Goal: Find specific page/section: Find specific page/section

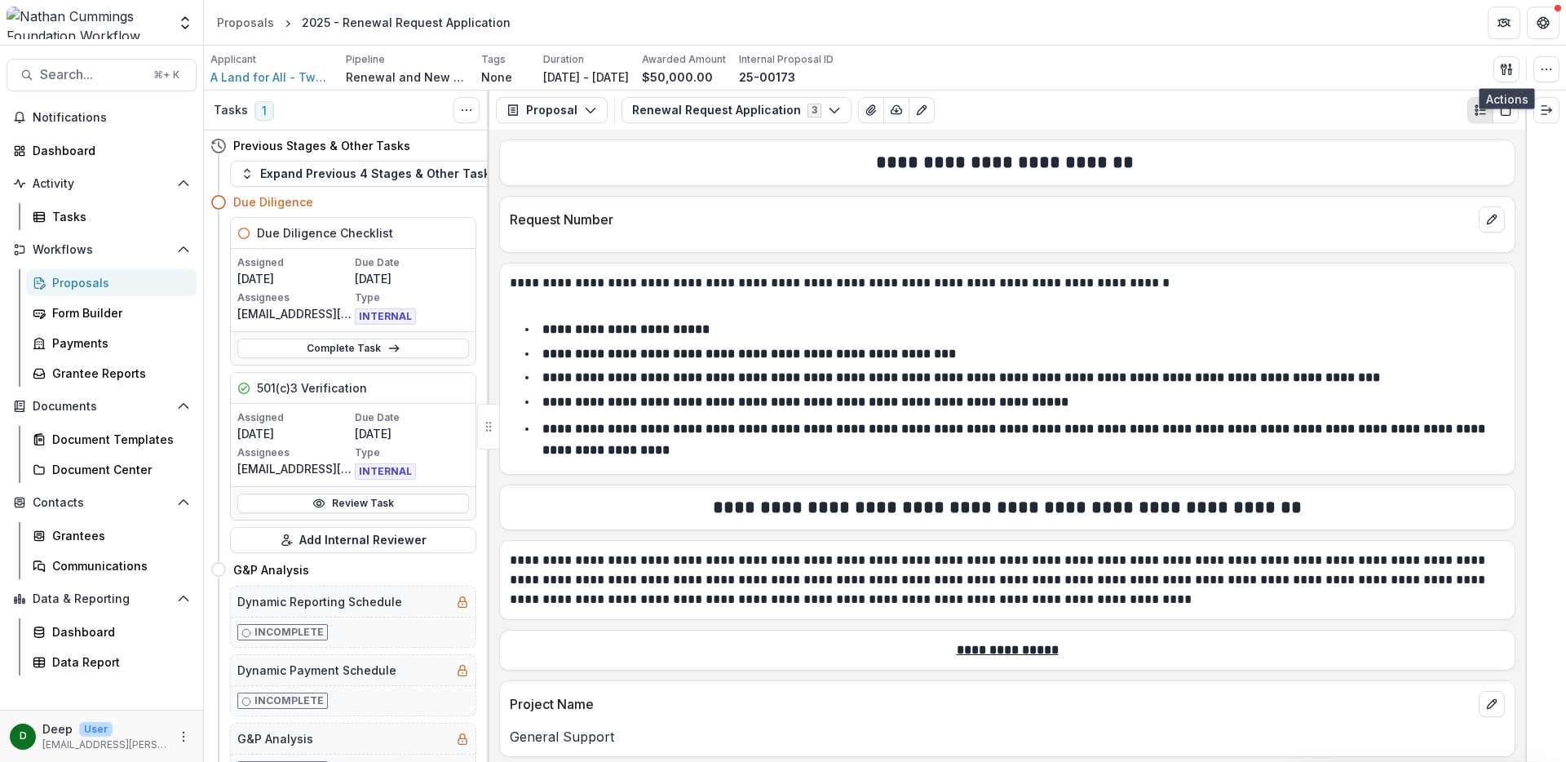
scroll to position [1641, 0]
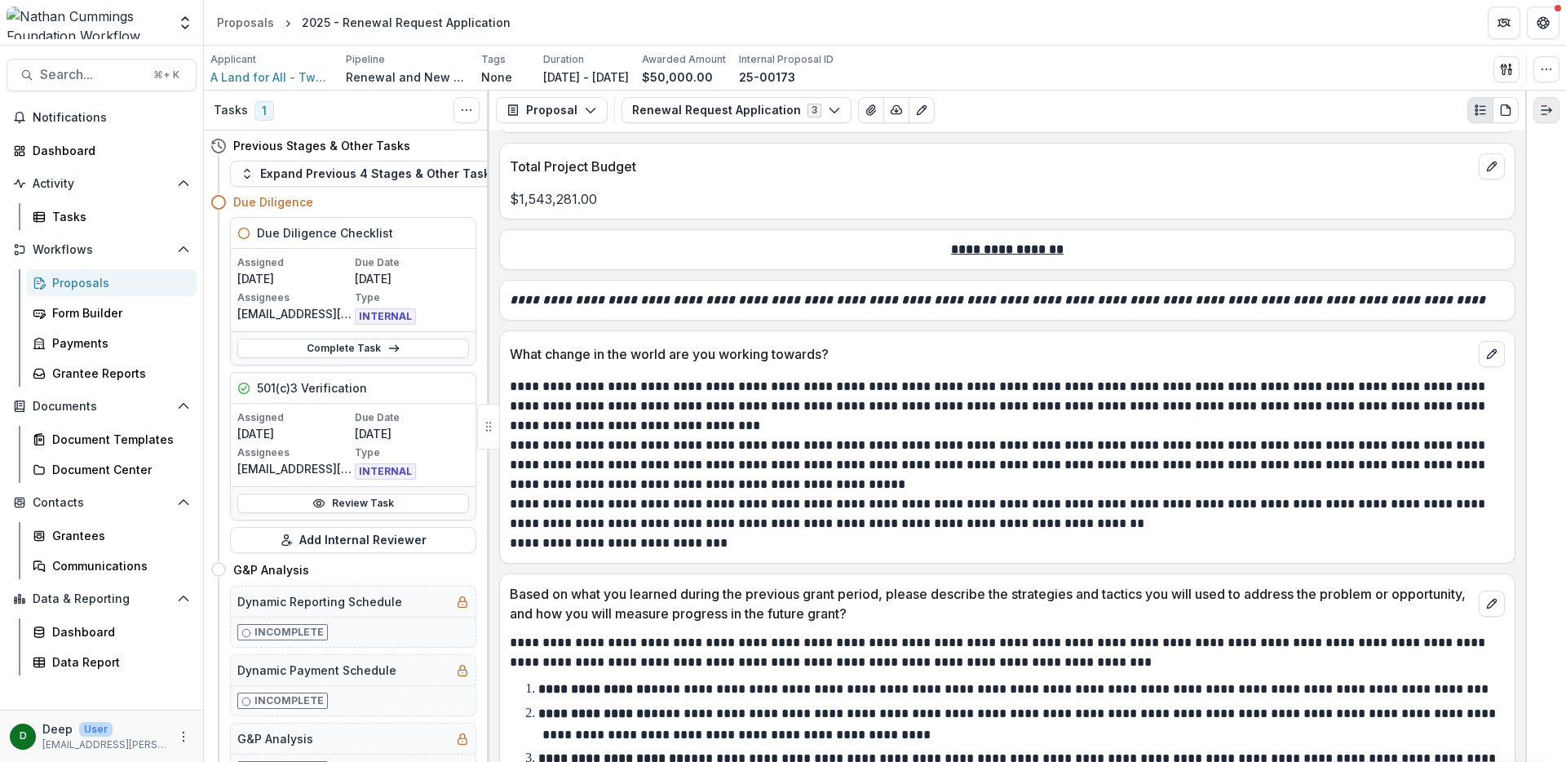
click at [1541, 111] on icon "Expand right" at bounding box center [1545, 110] width 13 height 13
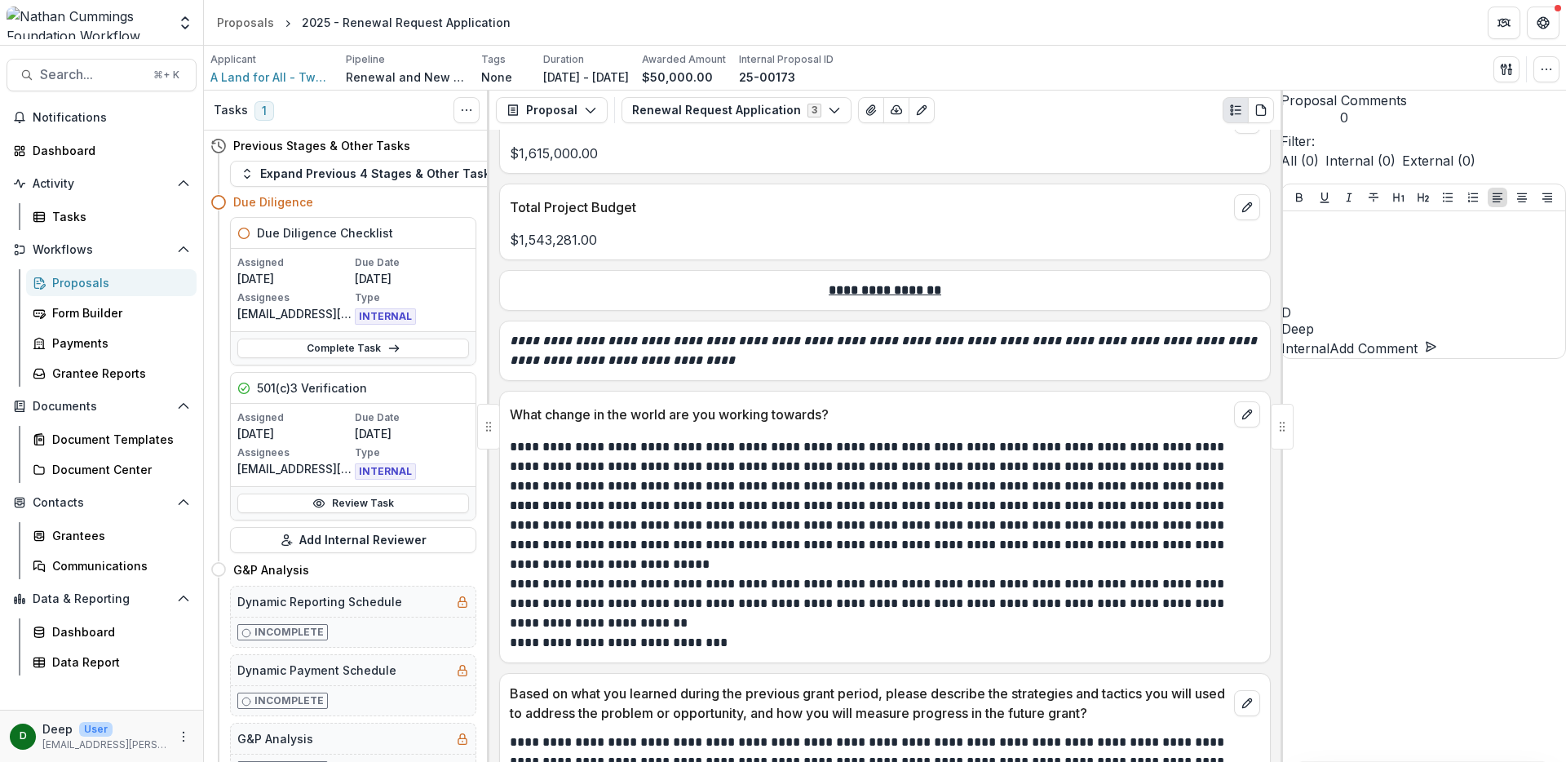
scroll to position [1702, 0]
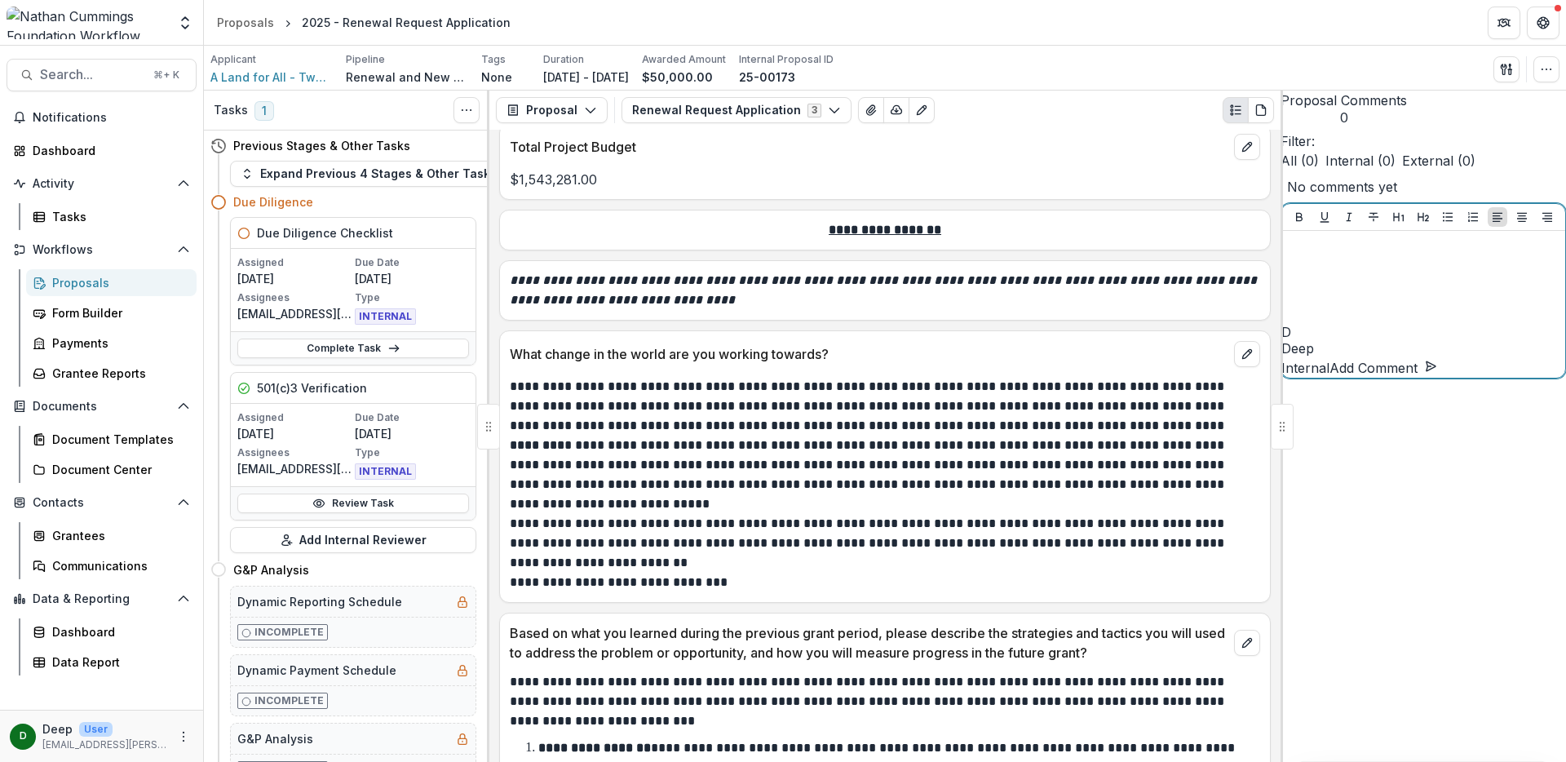
click at [1447, 319] on div at bounding box center [1423, 278] width 271 height 82
click at [1437, 319] on div at bounding box center [1423, 278] width 271 height 82
click at [1383, 255] on p at bounding box center [1423, 246] width 271 height 18
click at [101, 286] on div "Proposals" at bounding box center [117, 282] width 131 height 17
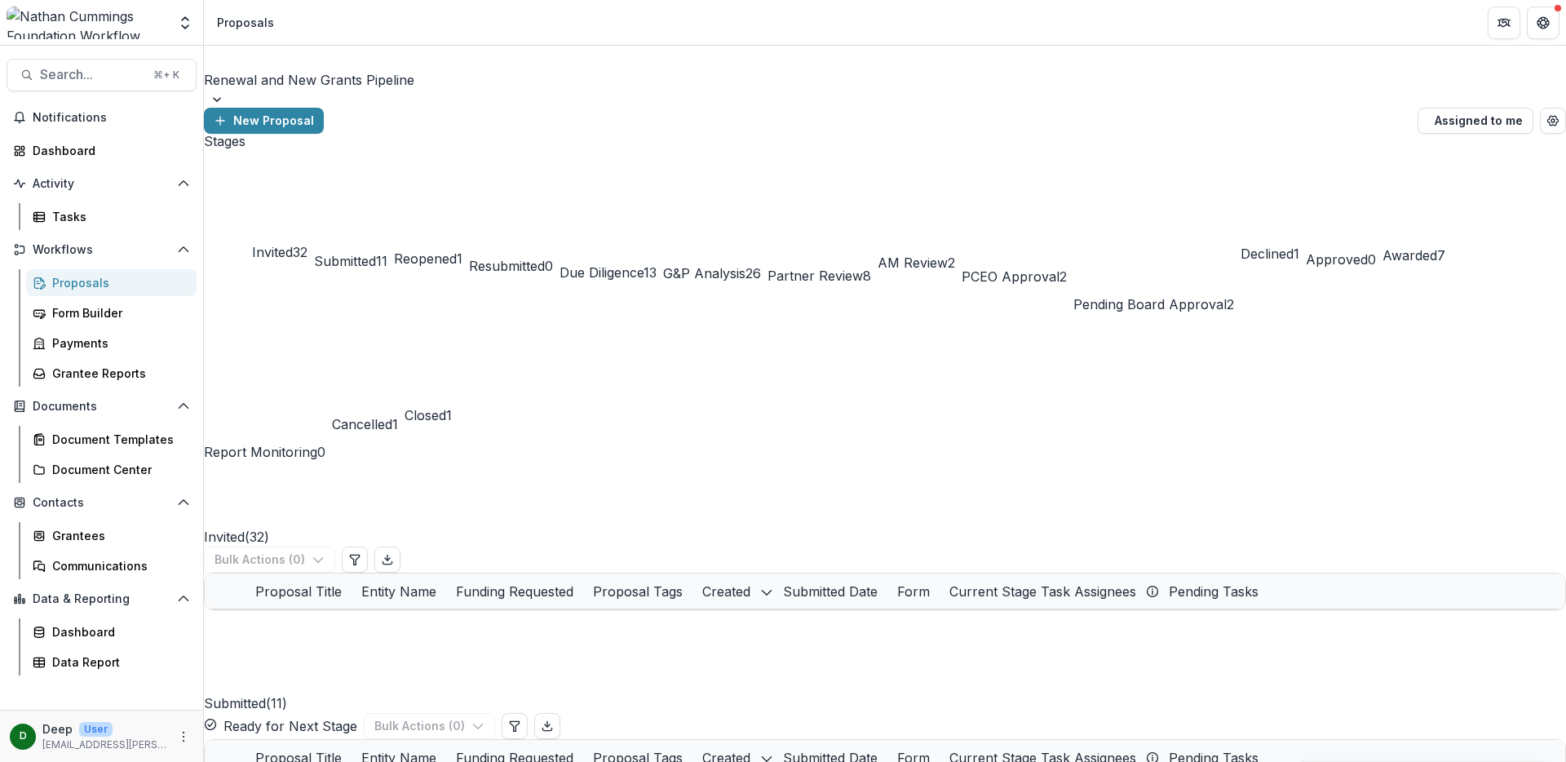
click at [745, 265] on span "G&P Analysis" at bounding box center [704, 273] width 82 height 16
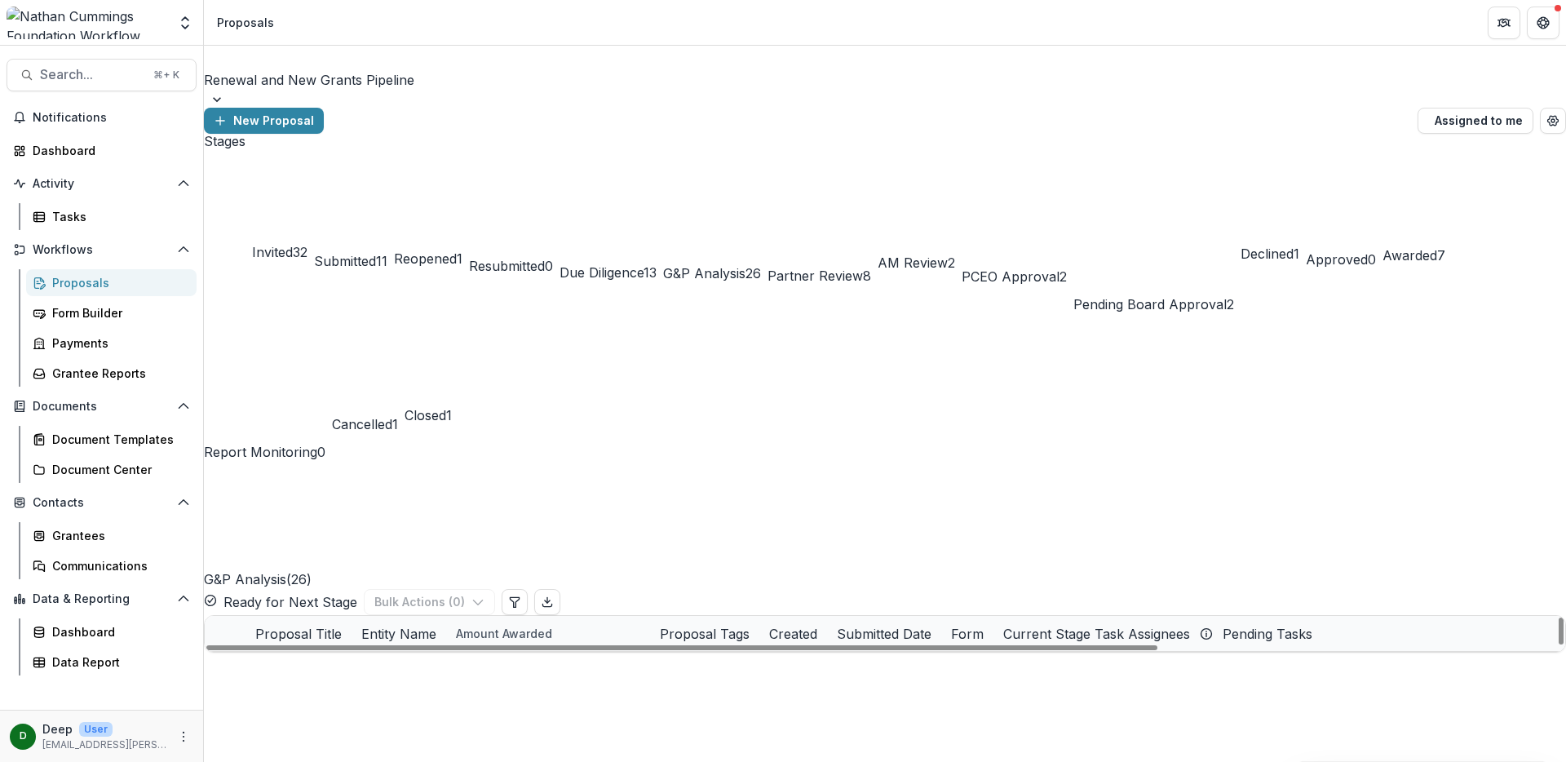
scroll to position [656, 0]
click at [883, 635] on div "Stages Invited 32 Submitted 11 Reopened 1 Resubmitted 0 Due Diligence 13 G&P An…" at bounding box center [885, 393] width 1362 height 519
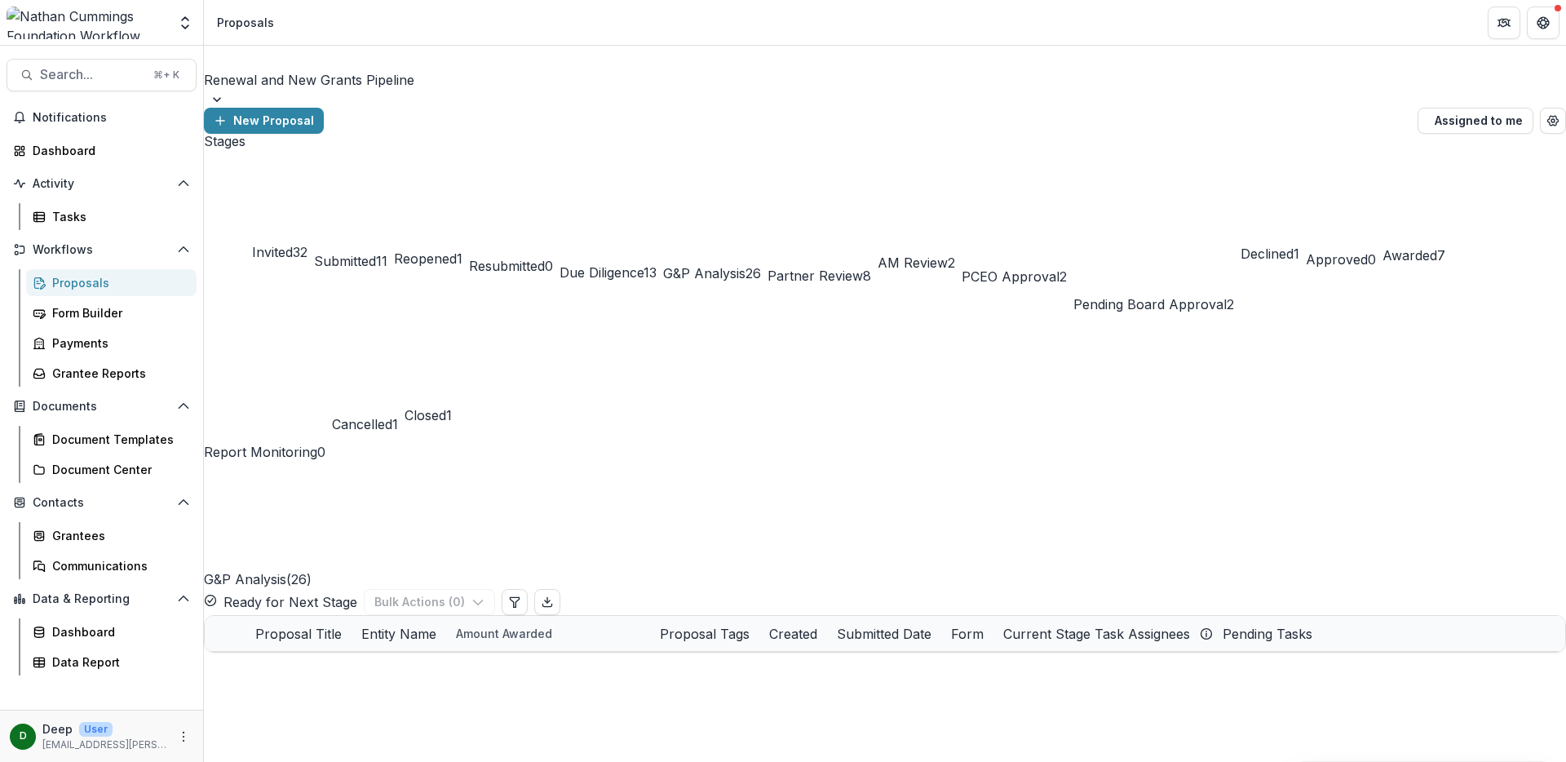
click at [762, 577] on div "Stages Invited 32 Submitted 11 Reopened 1 Resubmitted 0 Due Diligence 13 G&P An…" at bounding box center [885, 393] width 1362 height 519
